Goal: Transaction & Acquisition: Subscribe to service/newsletter

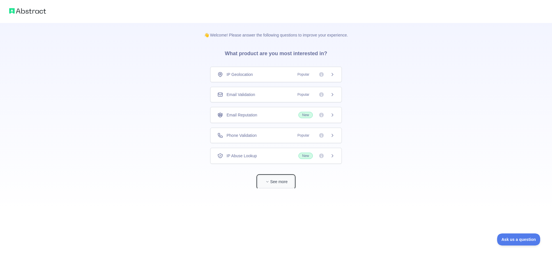
click at [276, 184] on button "See more" at bounding box center [276, 181] width 37 height 13
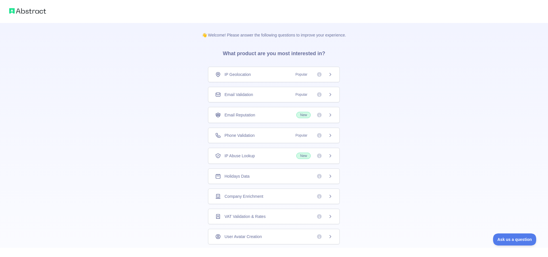
click at [242, 97] on span "Email Validation" at bounding box center [238, 95] width 28 height 6
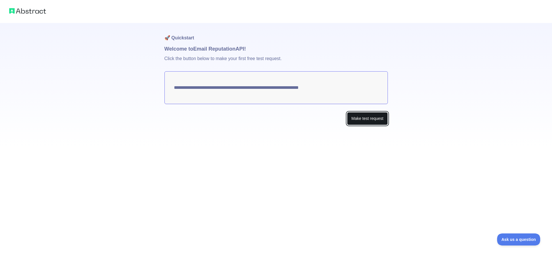
click at [366, 120] on button "Make test request" at bounding box center [367, 118] width 41 height 13
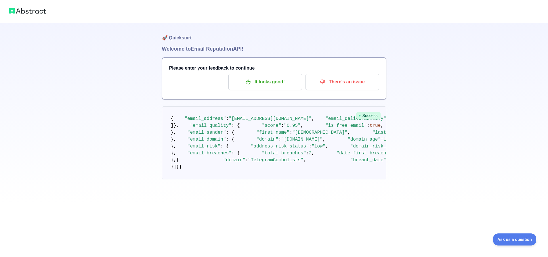
scroll to position [346, 0]
drag, startPoint x: 247, startPoint y: 159, endPoint x: 263, endPoint y: 159, distance: 15.8
drag, startPoint x: 286, startPoint y: 158, endPoint x: 245, endPoint y: 158, distance: 41.4
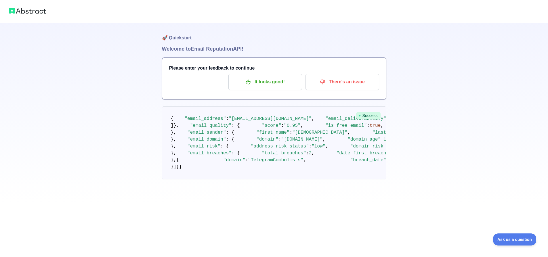
copy span "[DOMAIN_NAME]"
click at [266, 84] on p "It looks good!" at bounding box center [265, 82] width 65 height 10
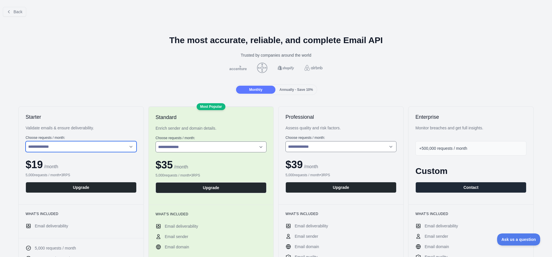
click at [116, 142] on select "**********" at bounding box center [81, 146] width 111 height 11
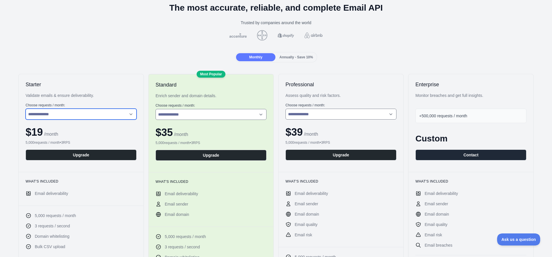
scroll to position [69, 0]
